Goal: Task Accomplishment & Management: Use online tool/utility

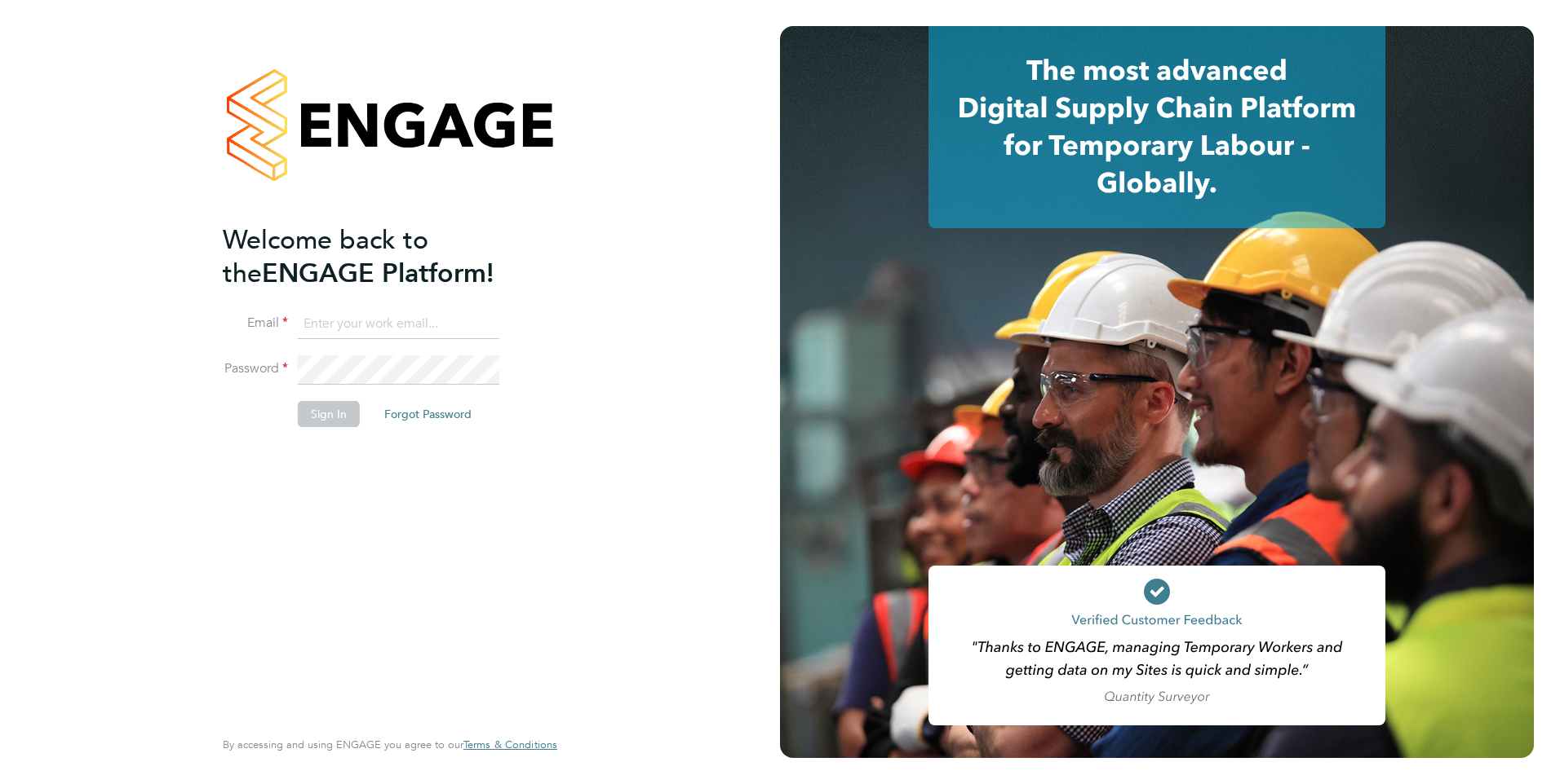
type input "rclarke@frlondon.co.uk"
click at [331, 411] on button "Sign In" at bounding box center [328, 413] width 62 height 26
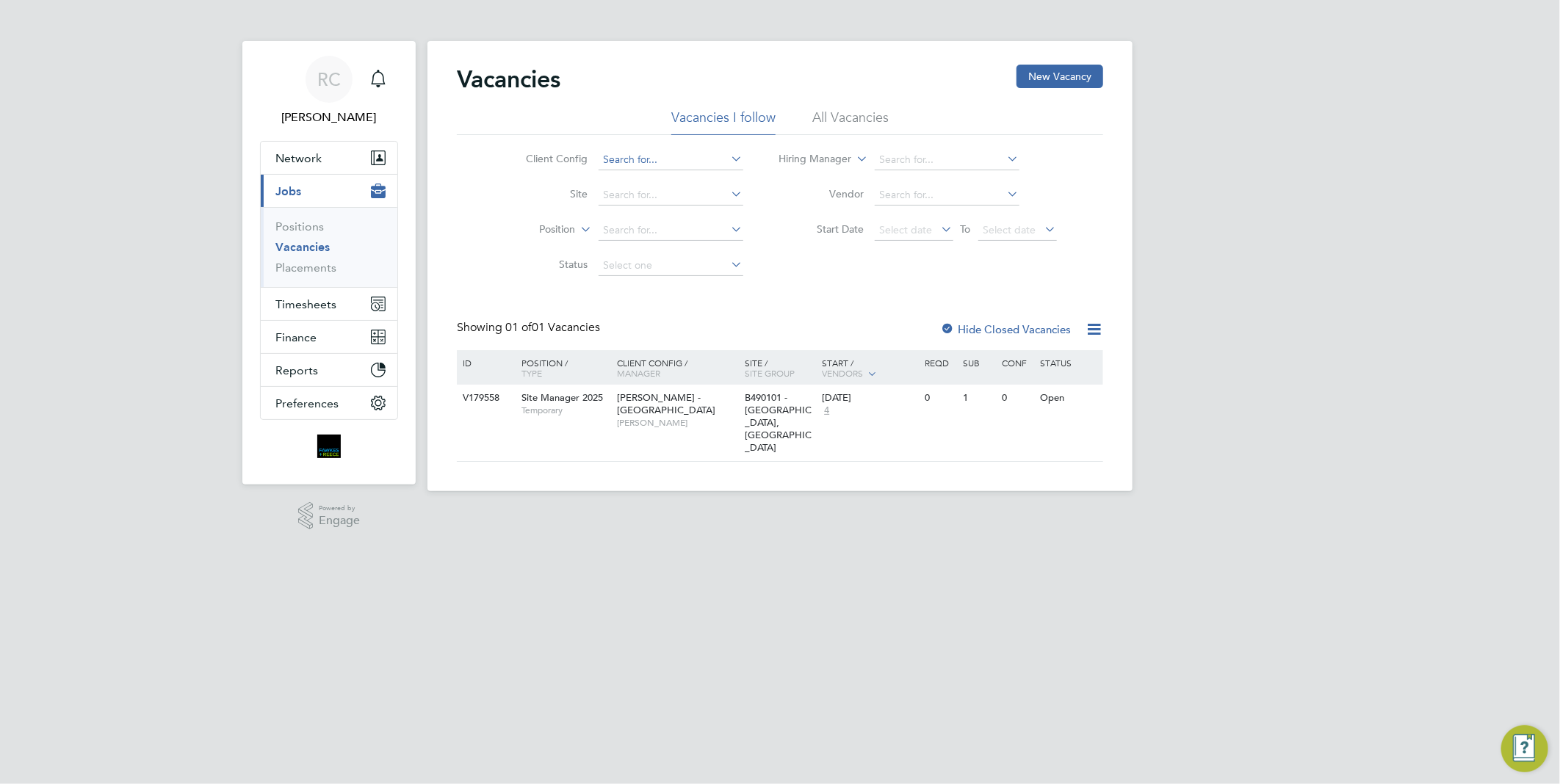
click at [627, 152] on input at bounding box center [671, 160] width 145 height 21
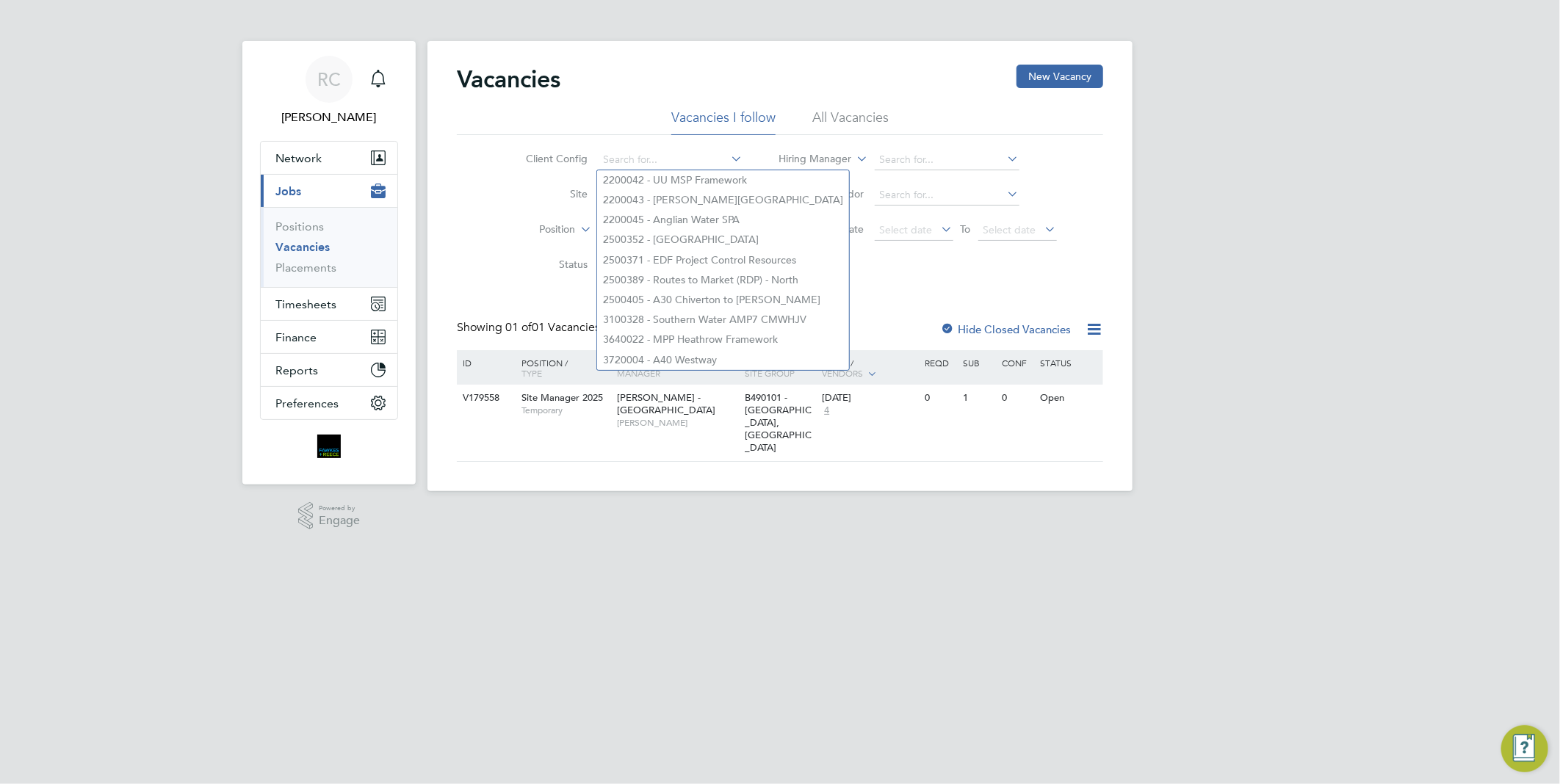
click at [526, 185] on li "Site" at bounding box center [624, 195] width 276 height 35
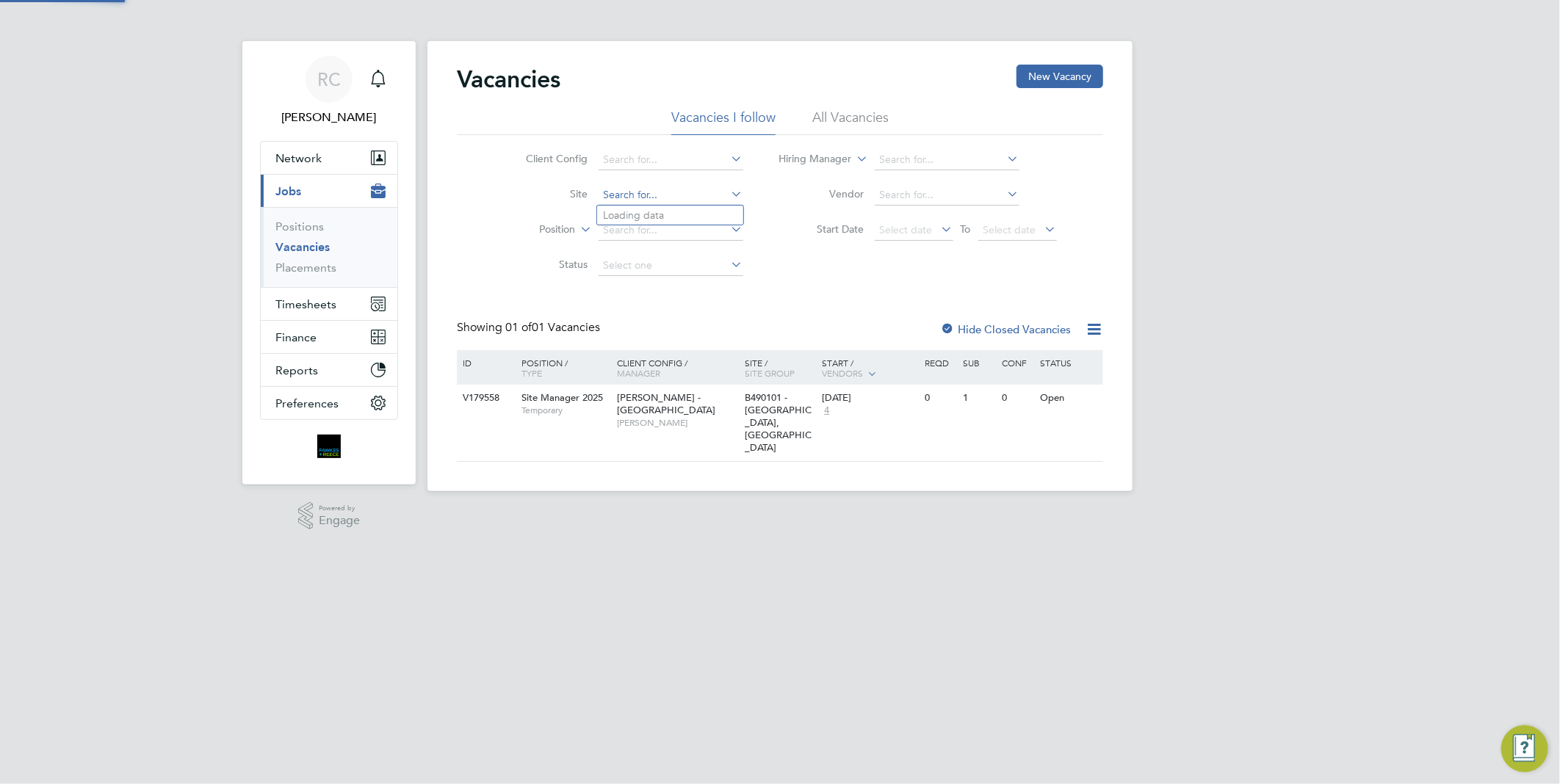
click at [650, 191] on input at bounding box center [671, 195] width 145 height 21
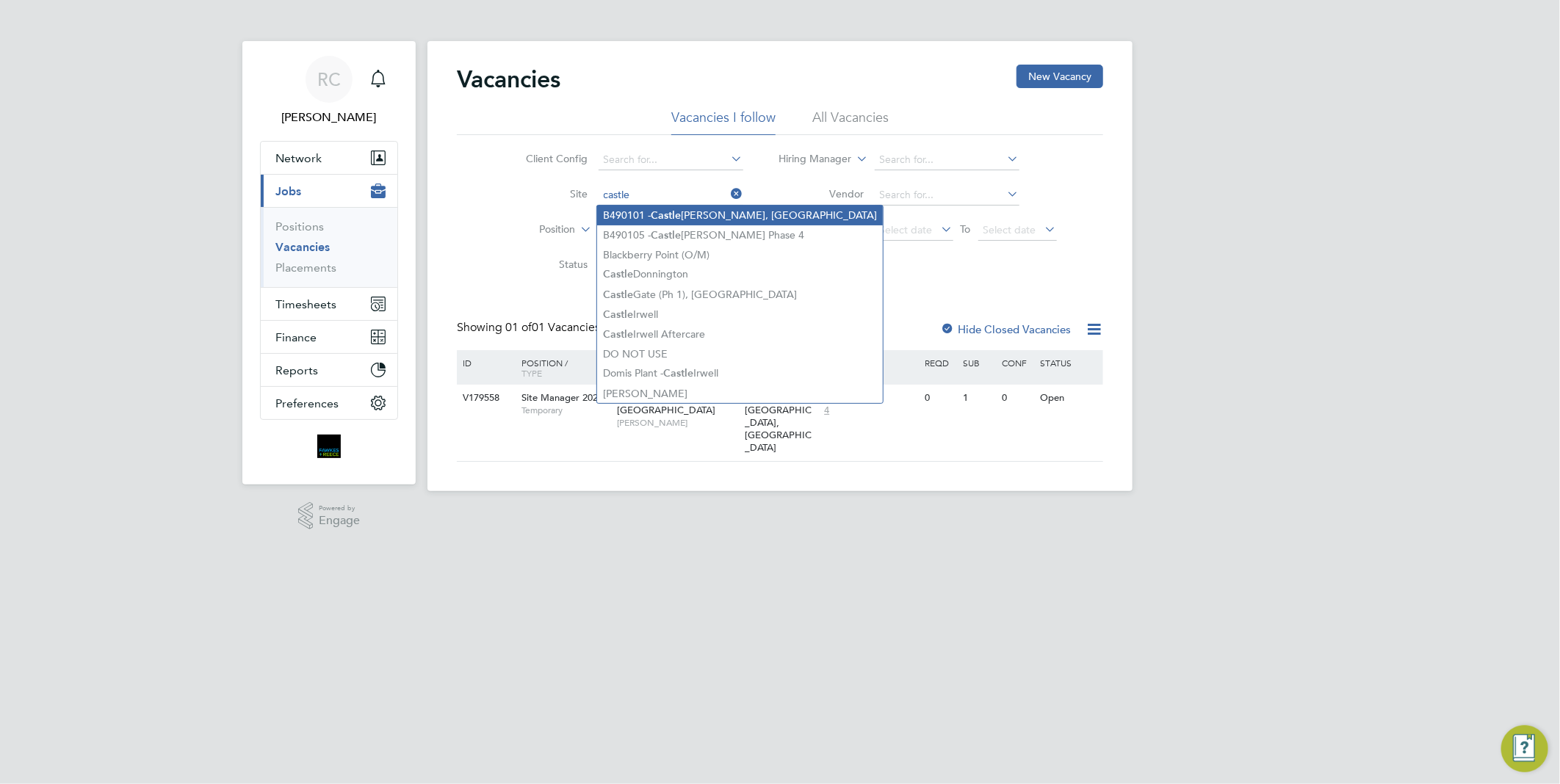
click at [710, 215] on li "B490101 - Castle Gresley, Swadlincote" at bounding box center [739, 215] width 286 height 20
type input "B490101 - [GEOGRAPHIC_DATA], [GEOGRAPHIC_DATA]"
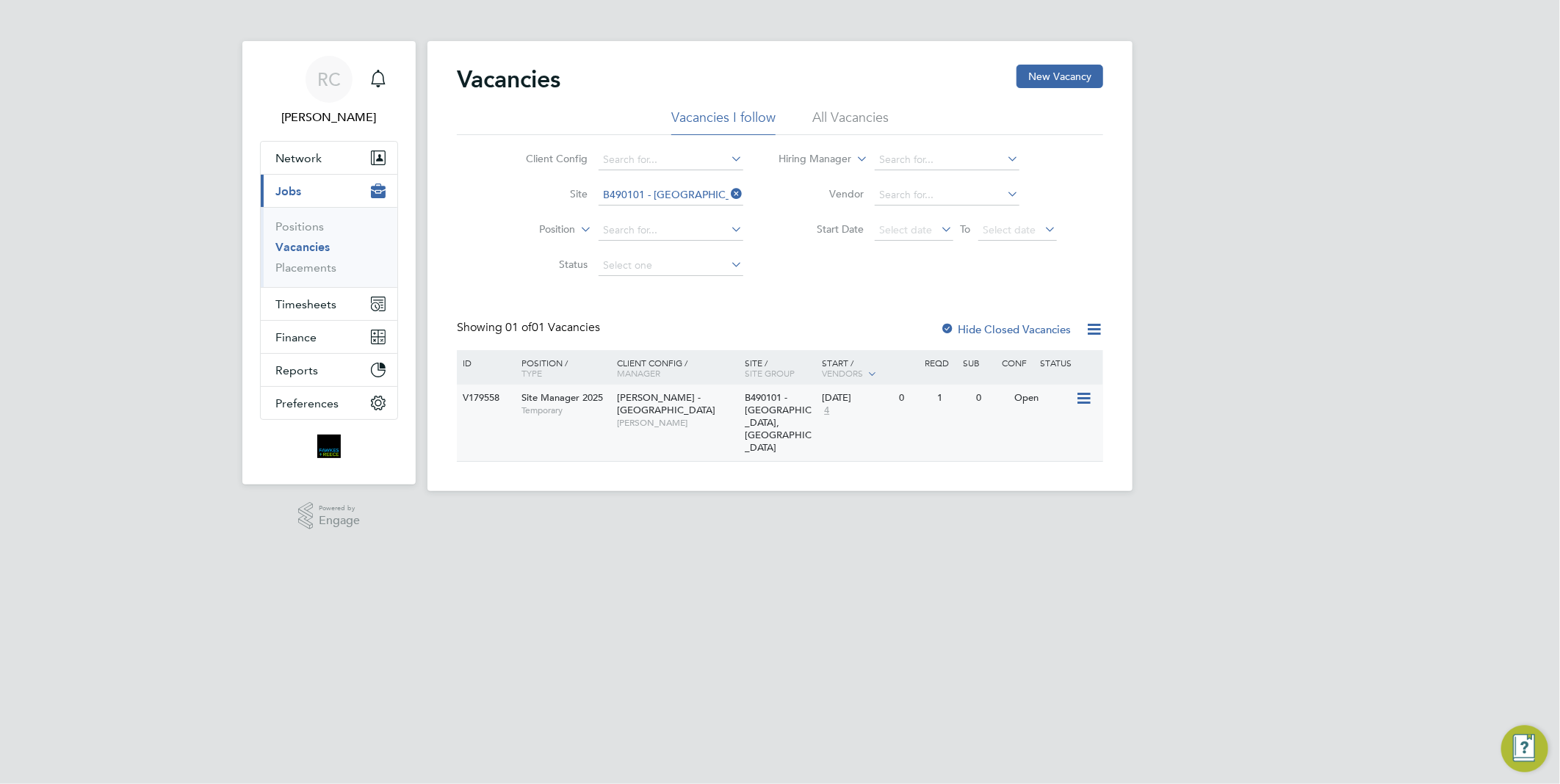
click at [578, 401] on span "Site Manager 2025" at bounding box center [562, 398] width 81 height 13
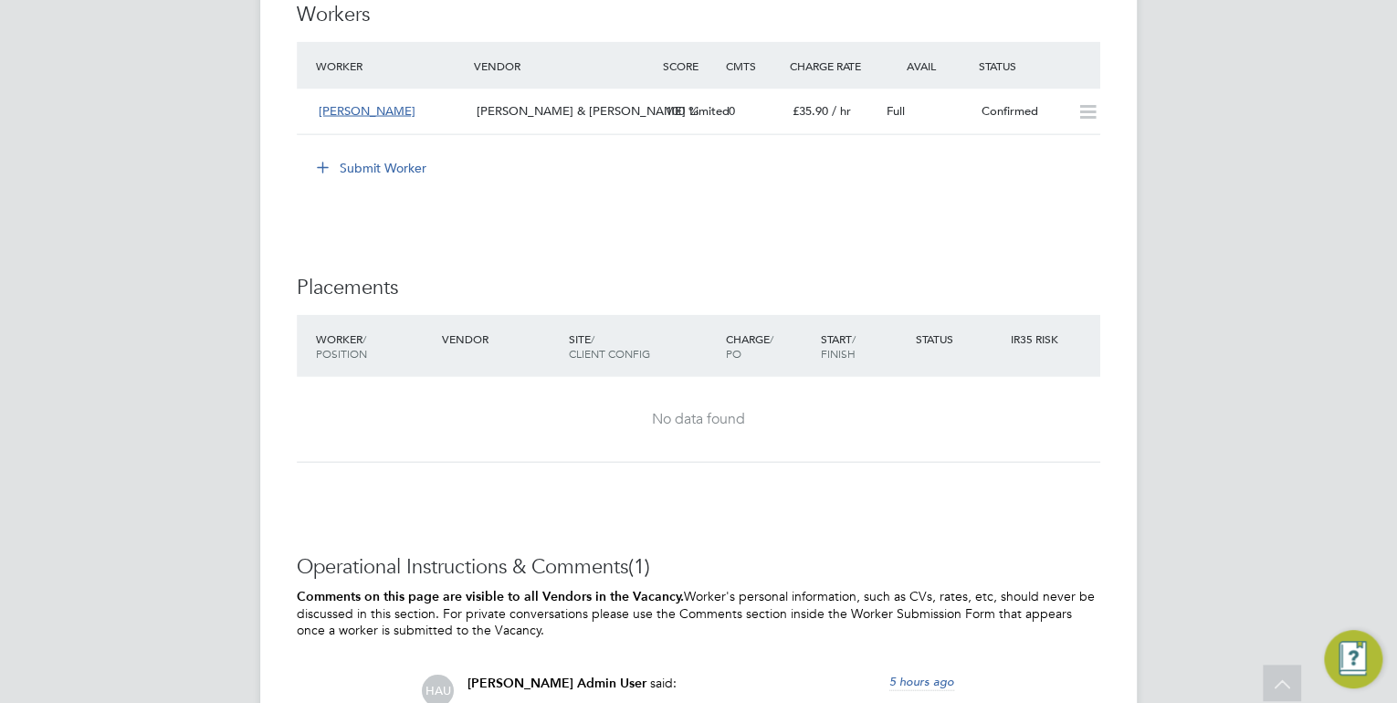
scroll to position [1461, 0]
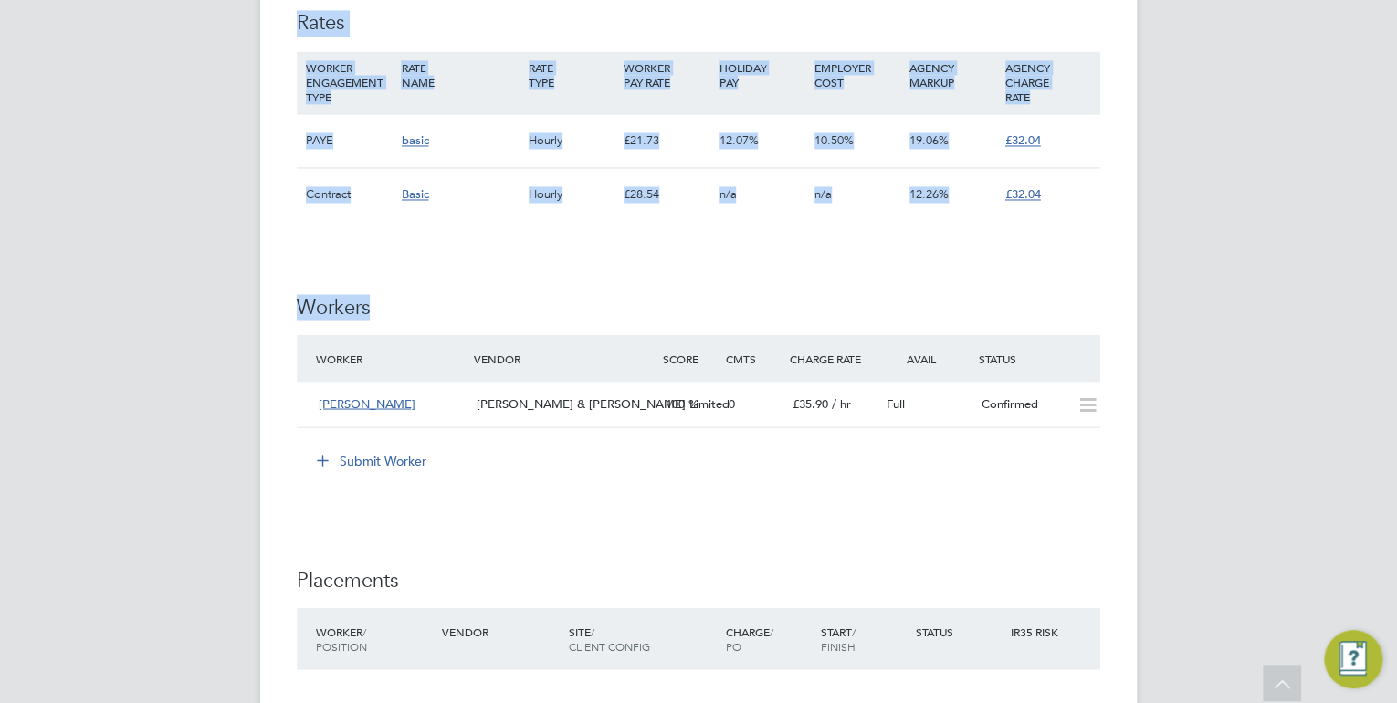
drag, startPoint x: 17, startPoint y: 29, endPoint x: 88, endPoint y: 351, distance: 329.0
click at [899, 246] on div "IR35 Determination IR35 Status Disabled for this client. This feature can be en…" at bounding box center [698, 94] width 803 height 2335
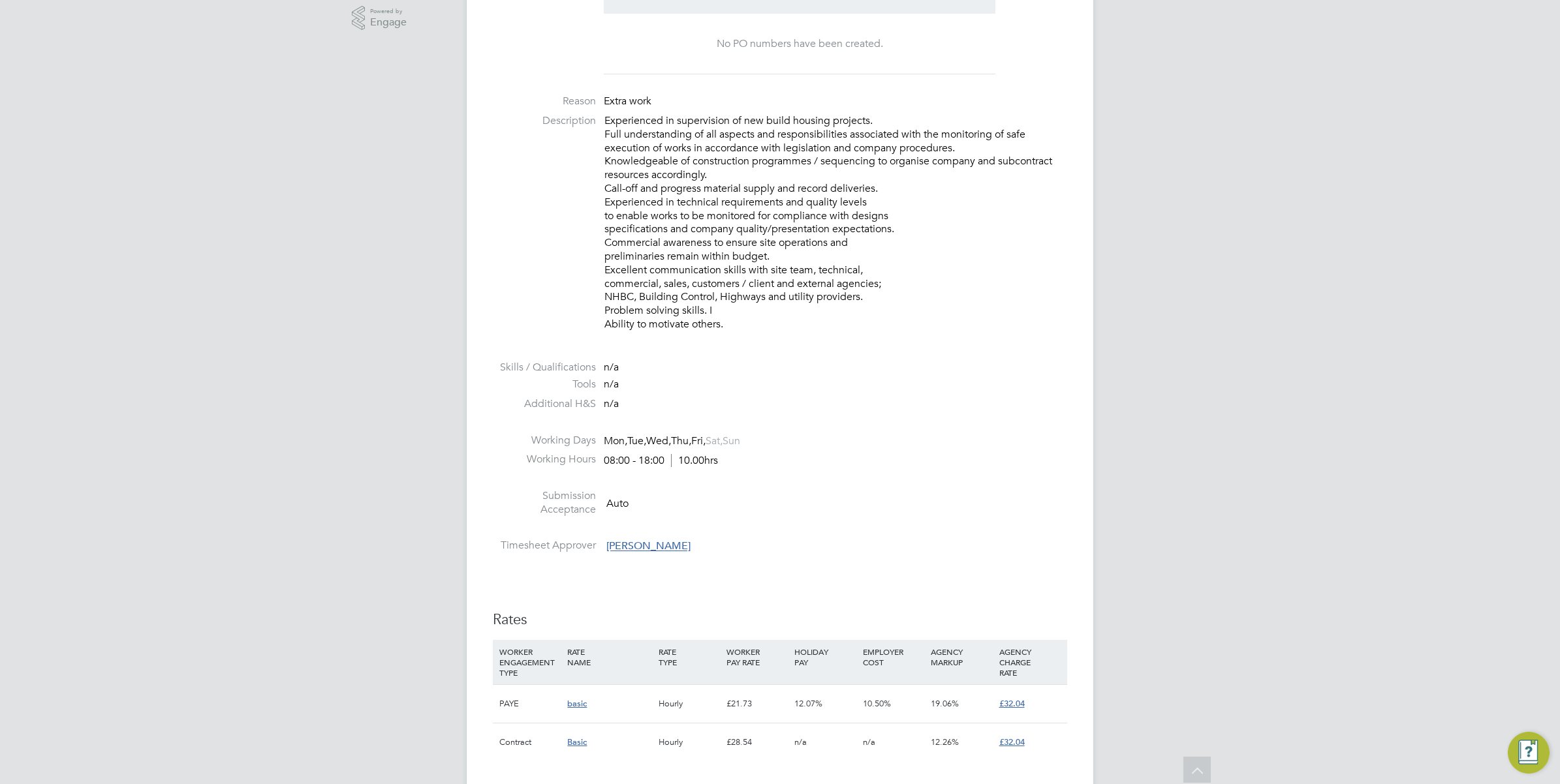
scroll to position [33, 0]
